Goal: Information Seeking & Learning: Learn about a topic

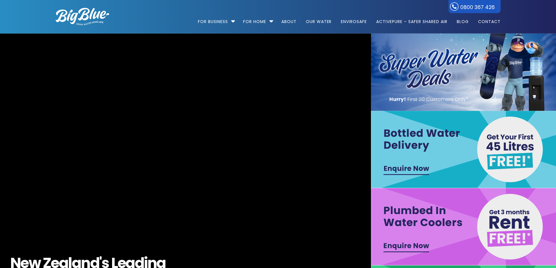
drag, startPoint x: 355, startPoint y: 238, endPoint x: 359, endPoint y: 70, distance: 168.1
